Goal: Find contact information: Obtain details needed to contact an individual or organization

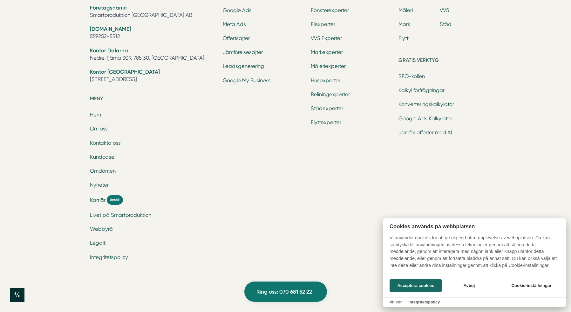
scroll to position [2106, 0]
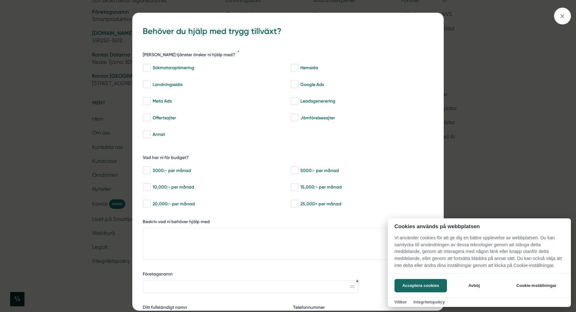
click at [559, 17] on div at bounding box center [288, 156] width 576 height 312
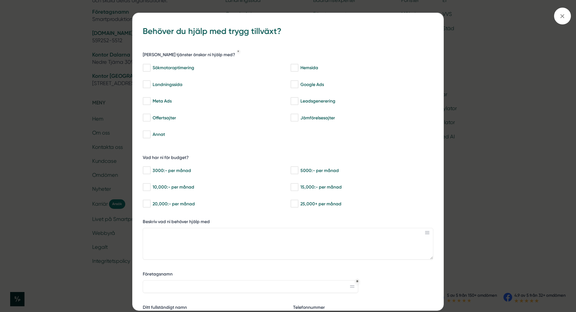
click at [299, 2] on div "bbc9b822-b2c6-488a-ab3e-9a2d59e49c7c Behöver du hjälp med trygg tillväxt? Vilka…" at bounding box center [288, 156] width 576 height 312
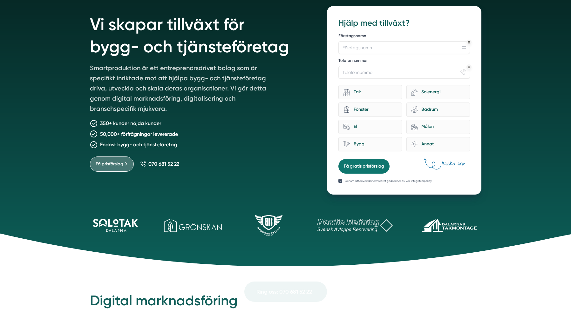
scroll to position [0, 0]
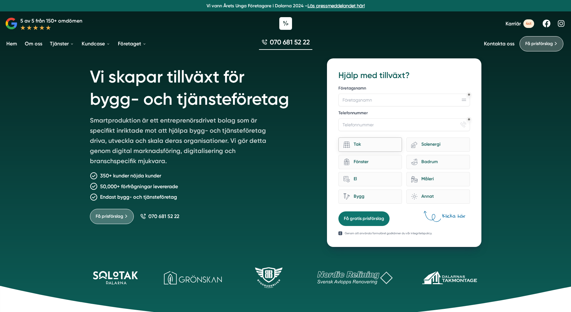
click at [379, 148] on div "Tak" at bounding box center [373, 144] width 47 height 9
click at [0, 0] on input "Tak" at bounding box center [0, 0] width 0 height 0
click at [377, 165] on div "Fönster" at bounding box center [373, 162] width 47 height 9
click at [0, 0] on input "architecture-window-1 Fönster" at bounding box center [0, 0] width 0 height 0
click at [375, 179] on div "El" at bounding box center [373, 179] width 47 height 9
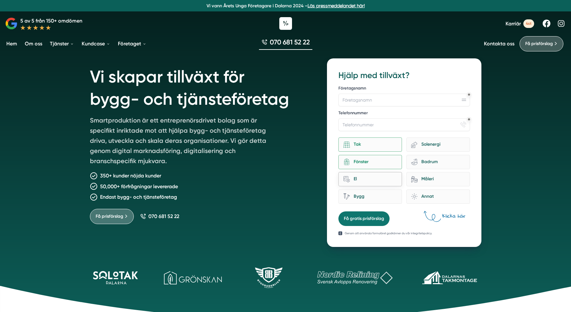
click at [0, 0] on input "home-improvement-13 El" at bounding box center [0, 0] width 0 height 0
click at [449, 216] on icon at bounding box center [443, 217] width 43 height 12
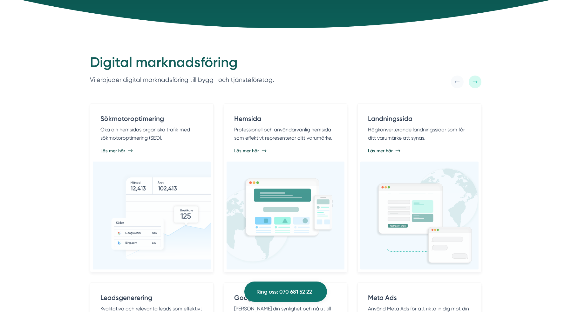
scroll to position [368, 0]
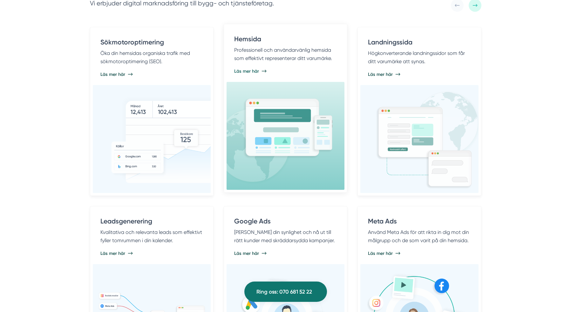
click at [294, 80] on div "Hemsida Professionell och användarvänlig hemsida som effektivt representerar di…" at bounding box center [286, 54] width 118 height 55
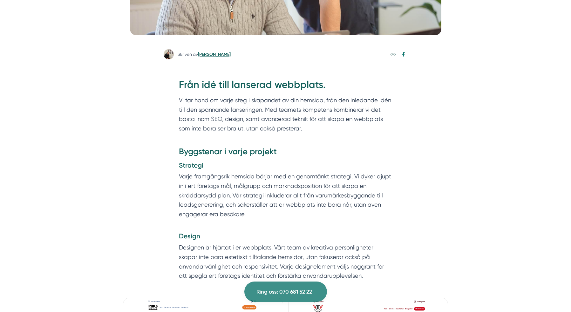
scroll to position [273, 0]
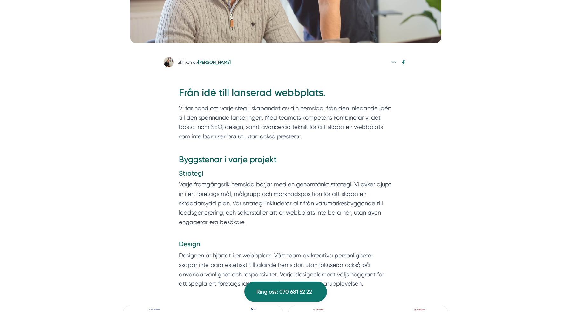
click at [213, 63] on link "[PERSON_NAME]" at bounding box center [214, 62] width 33 height 5
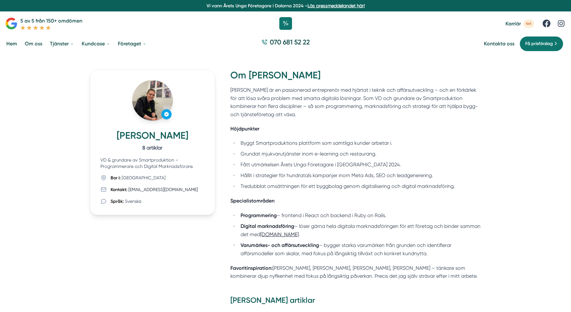
click at [168, 114] on icon at bounding box center [166, 114] width 5 height 5
click at [155, 105] on img at bounding box center [152, 100] width 41 height 41
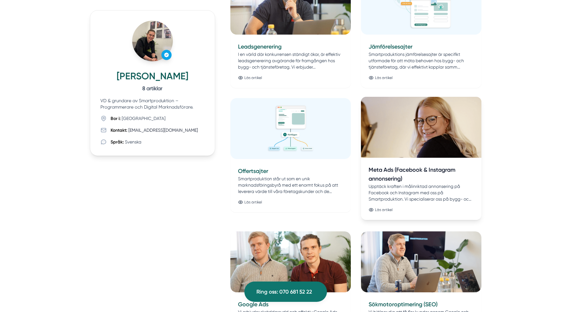
scroll to position [310, 0]
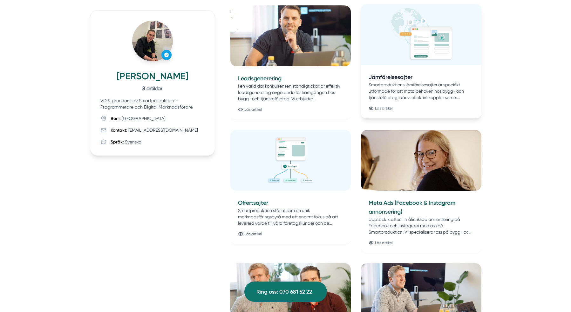
click at [408, 66] on img at bounding box center [421, 35] width 126 height 64
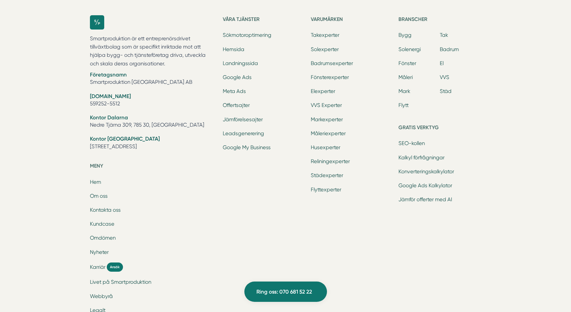
scroll to position [1547, 0]
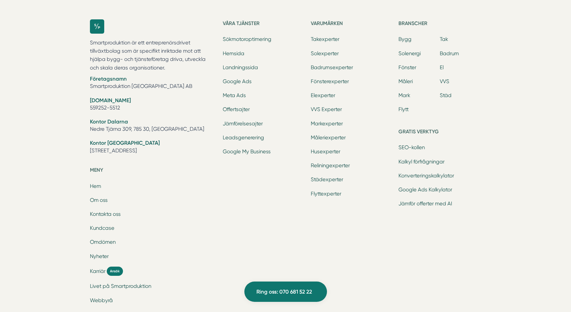
click at [103, 84] on li "Företagsnamn Smartproduktion Sverige AB" at bounding box center [152, 83] width 125 height 16
copy ul "Smartproduktion [GEOGRAPHIC_DATA] AB"
click at [181, 149] on li "Kontor Stockholm Tellusborgsvägen 67, 126 29, Hägersten" at bounding box center [152, 147] width 125 height 16
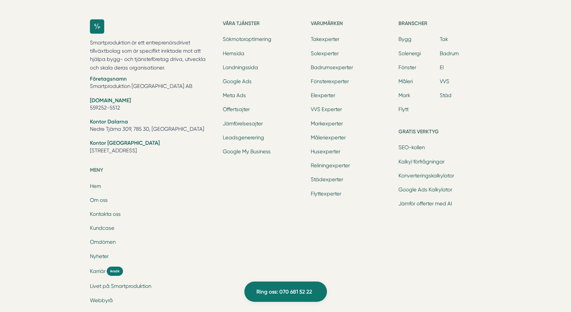
drag, startPoint x: 169, startPoint y: 150, endPoint x: 87, endPoint y: 153, distance: 82.7
click at [87, 153] on div "Smartproduktion är ett entreprenörsdrivet tillväxtbolag som är specifikt inrikt…" at bounding box center [285, 179] width 407 height 340
click at [200, 119] on li "Kontor Dalarna Nedre Tjärna 309, 785 30, Gagnef" at bounding box center [152, 126] width 125 height 16
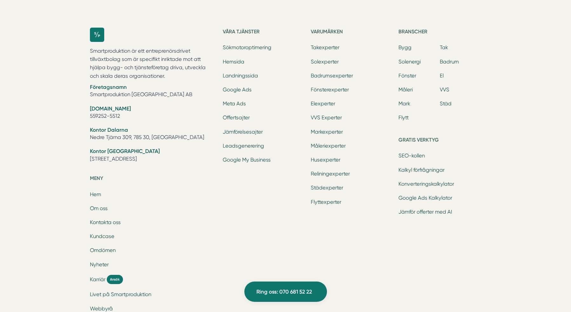
scroll to position [1534, 0]
